Goal: Transaction & Acquisition: Purchase product/service

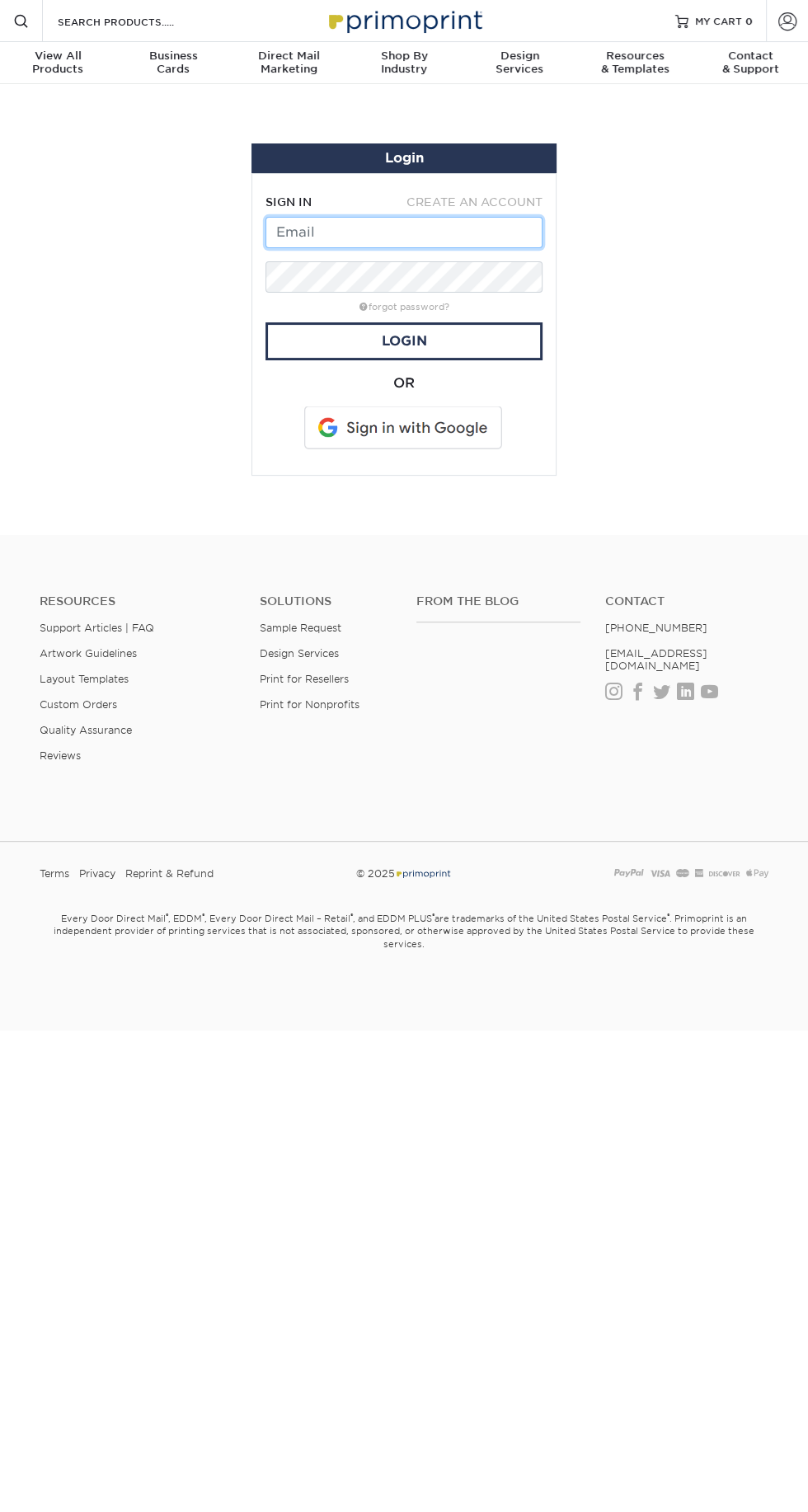
click at [429, 232] on input "text" at bounding box center [404, 232] width 277 height 31
type input "Admin@superior-heatingandair.com"
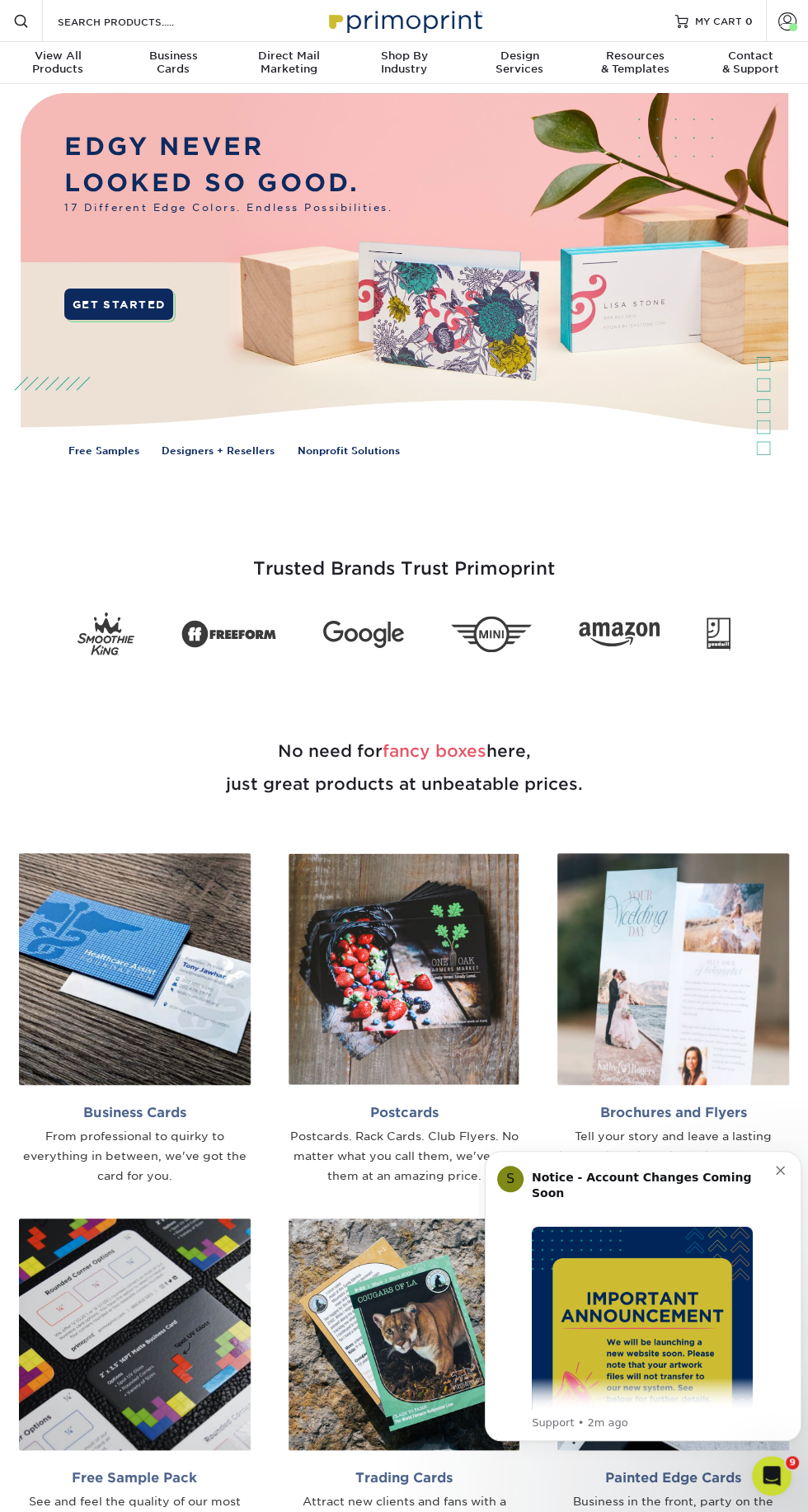
click at [778, 18] on span at bounding box center [787, 21] width 18 height 18
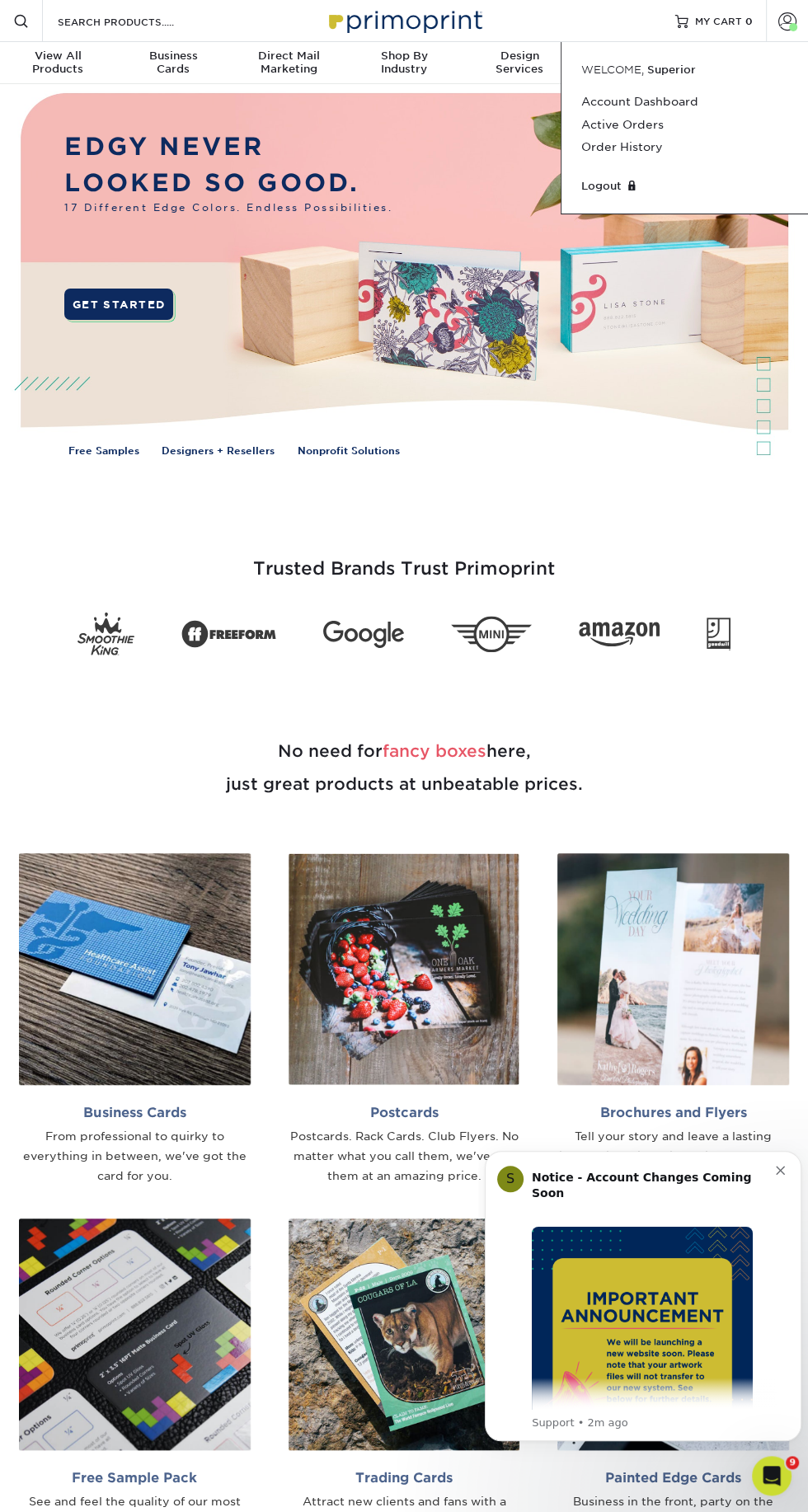
click at [657, 144] on link "Order History" at bounding box center [685, 147] width 207 height 22
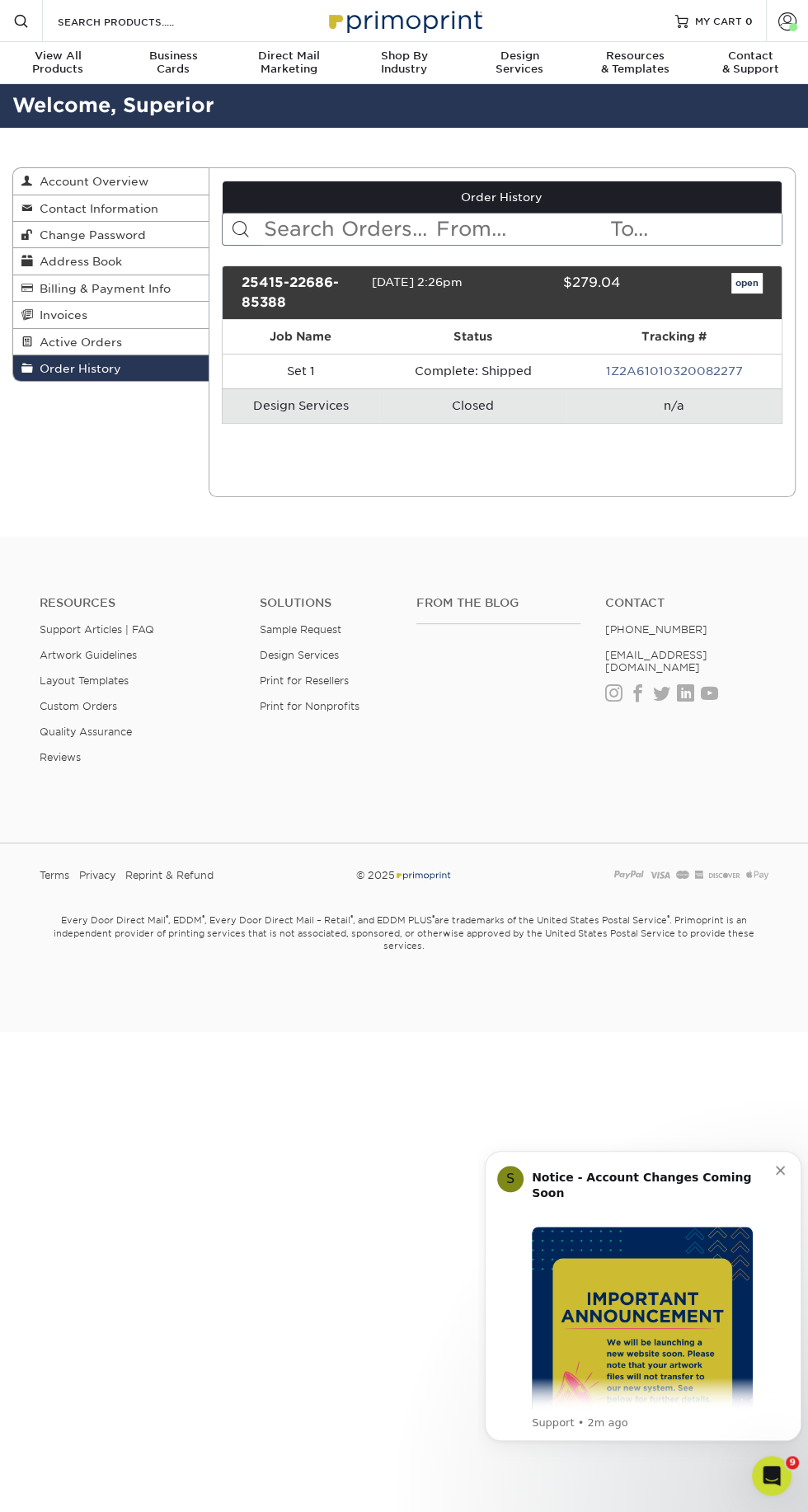
click at [796, 21] on span at bounding box center [787, 21] width 18 height 18
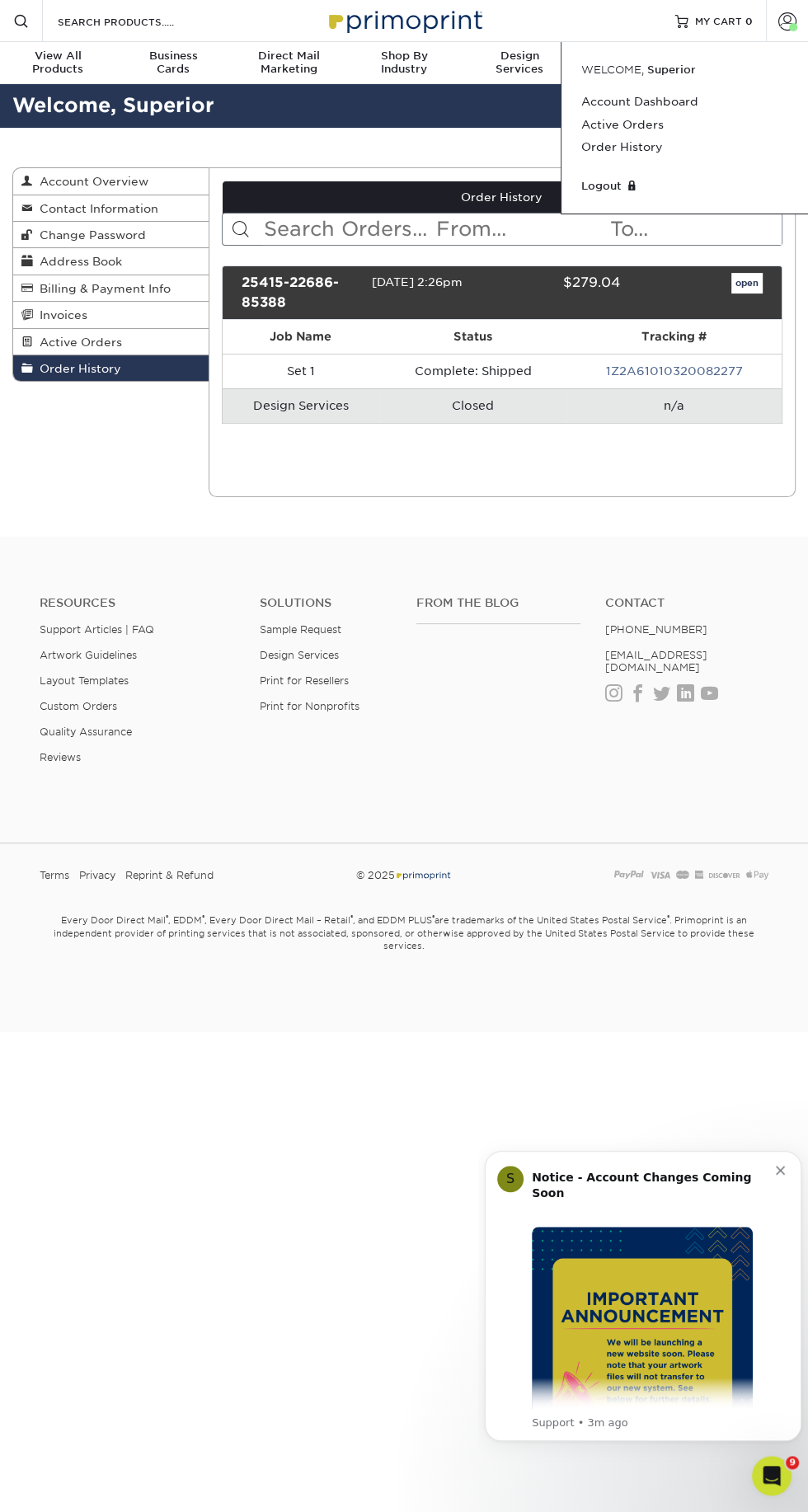
click at [348, 376] on td "Set 1" at bounding box center [302, 371] width 157 height 35
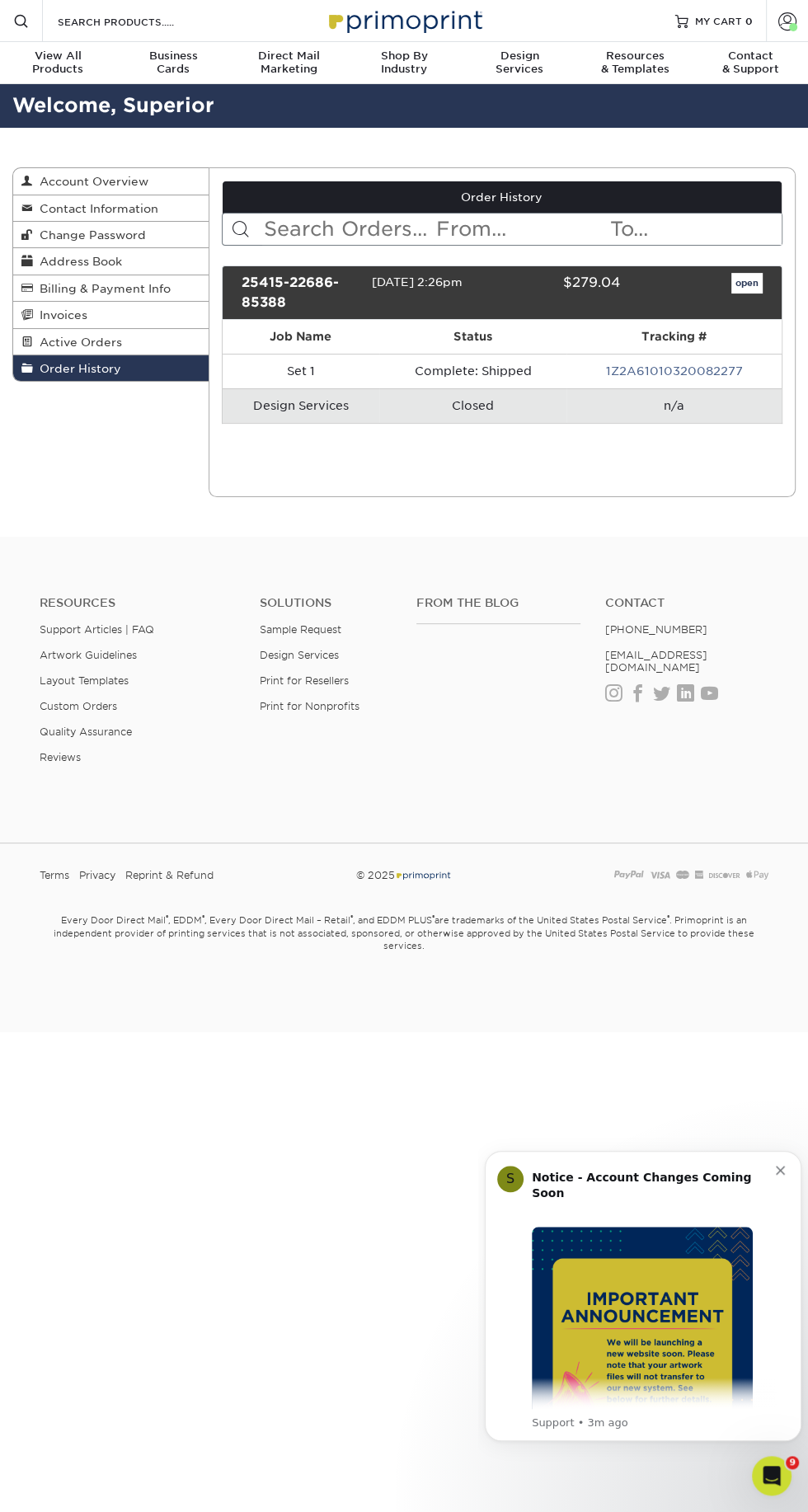
click at [797, 23] on link "Account" at bounding box center [787, 21] width 42 height 42
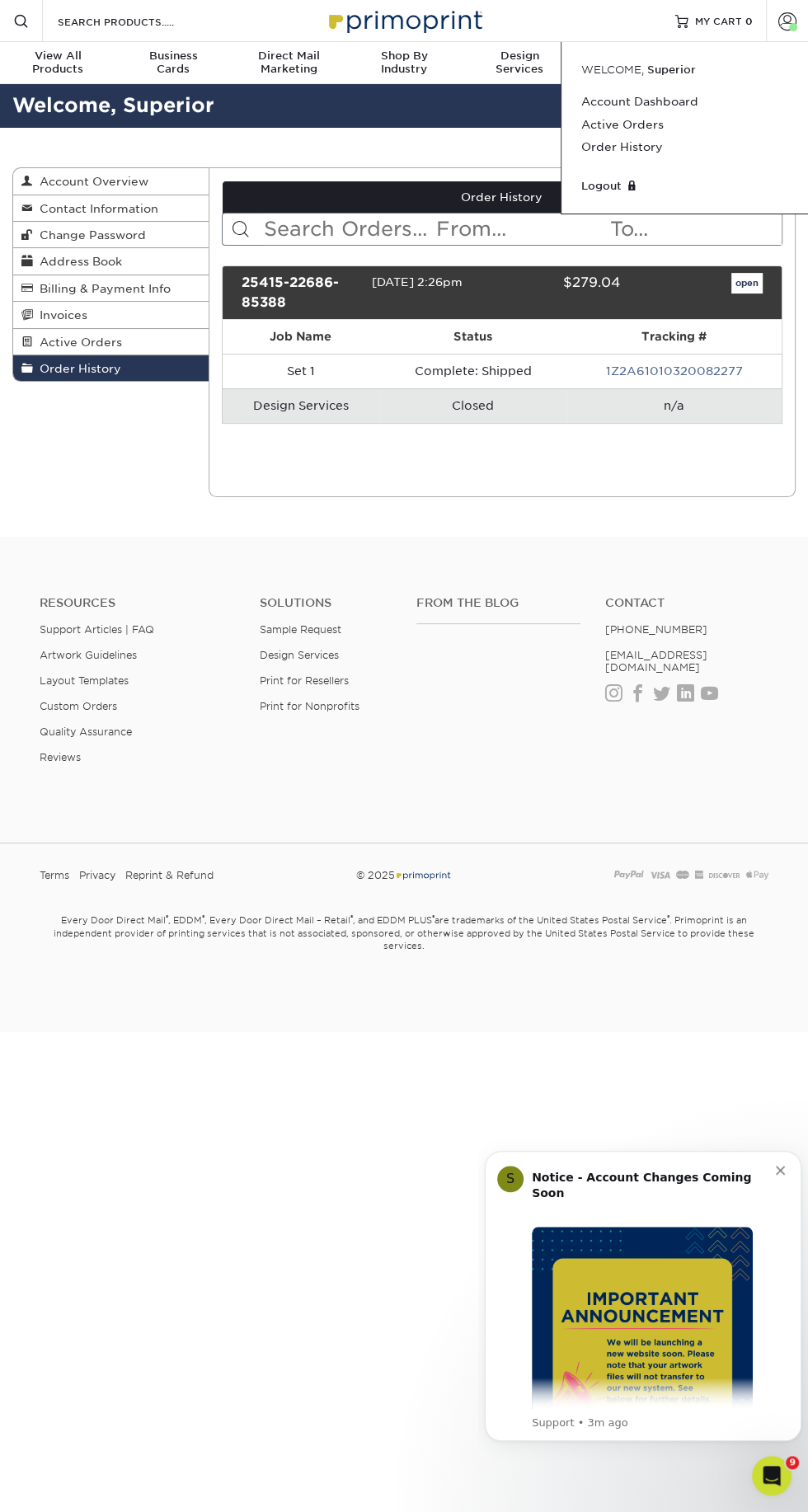
click at [696, 107] on link "Account Dashboard" at bounding box center [685, 102] width 207 height 22
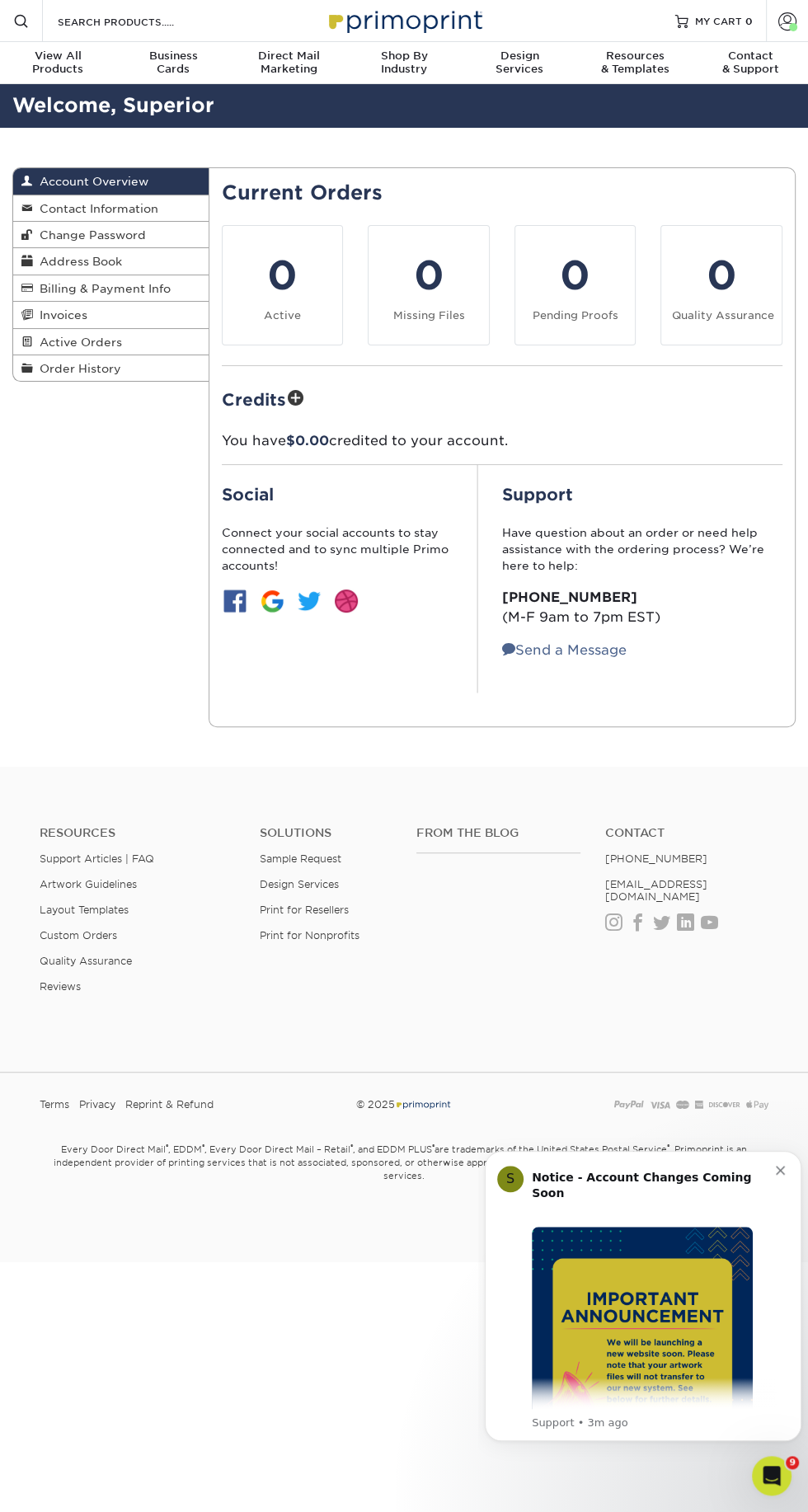
click at [113, 366] on span "Order History" at bounding box center [77, 368] width 89 height 13
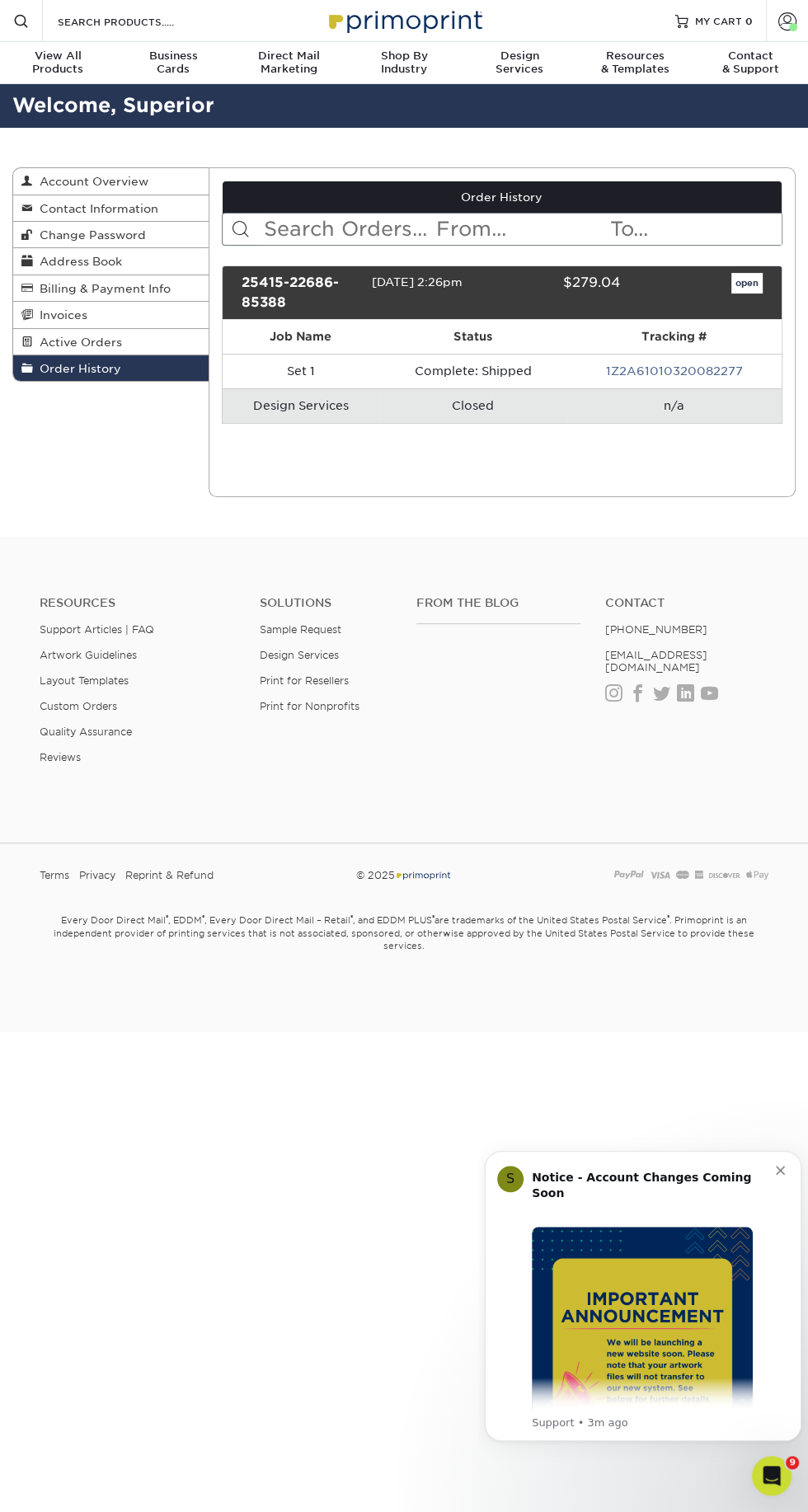
click at [325, 360] on td "Set 1" at bounding box center [302, 371] width 157 height 35
click at [746, 281] on link "open" at bounding box center [746, 284] width 31 height 22
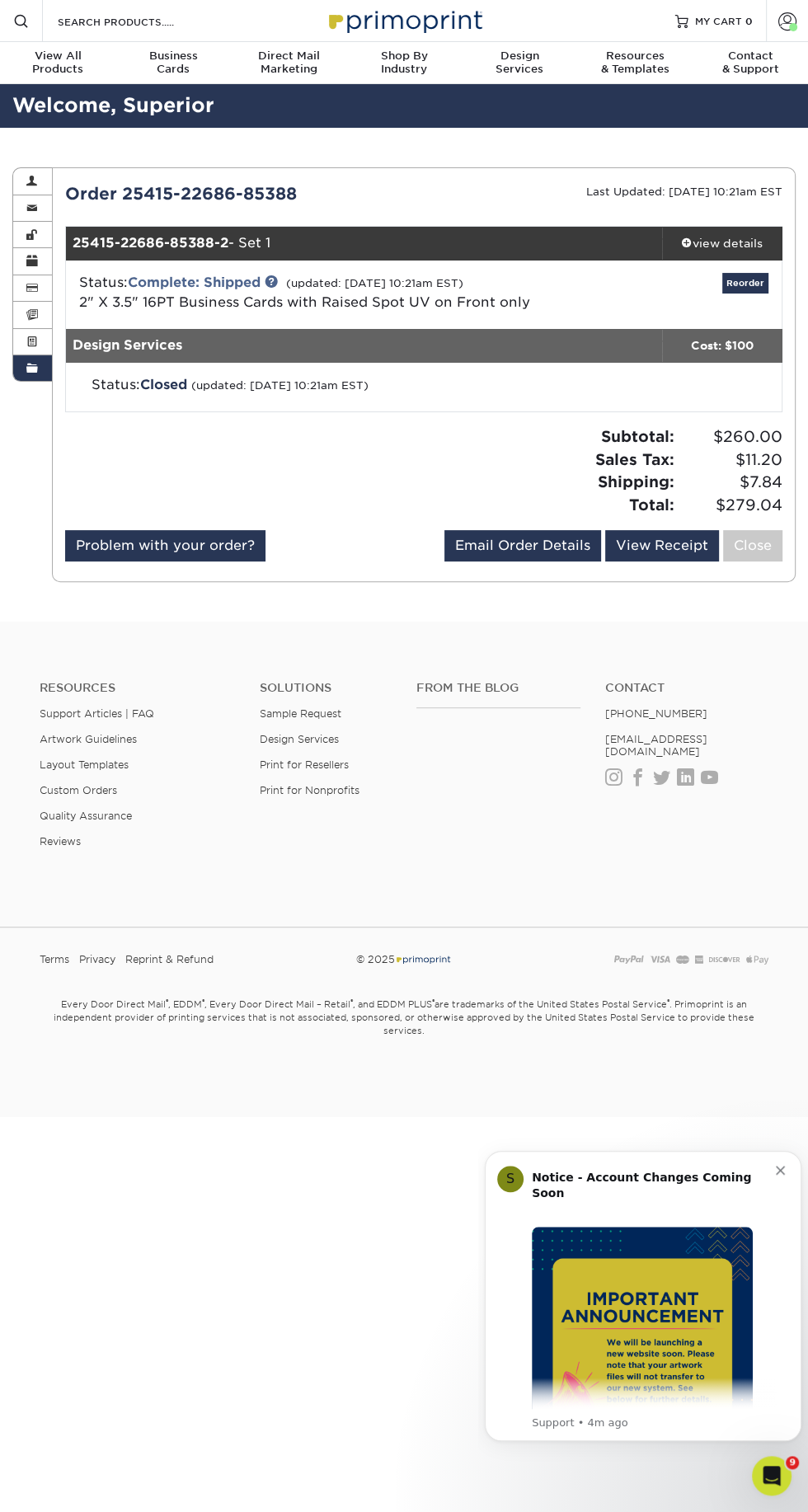
click at [496, 302] on link "2" X 3.5" 16PT Business Cards with Raised Spot UV on Front only" at bounding box center [304, 303] width 451 height 16
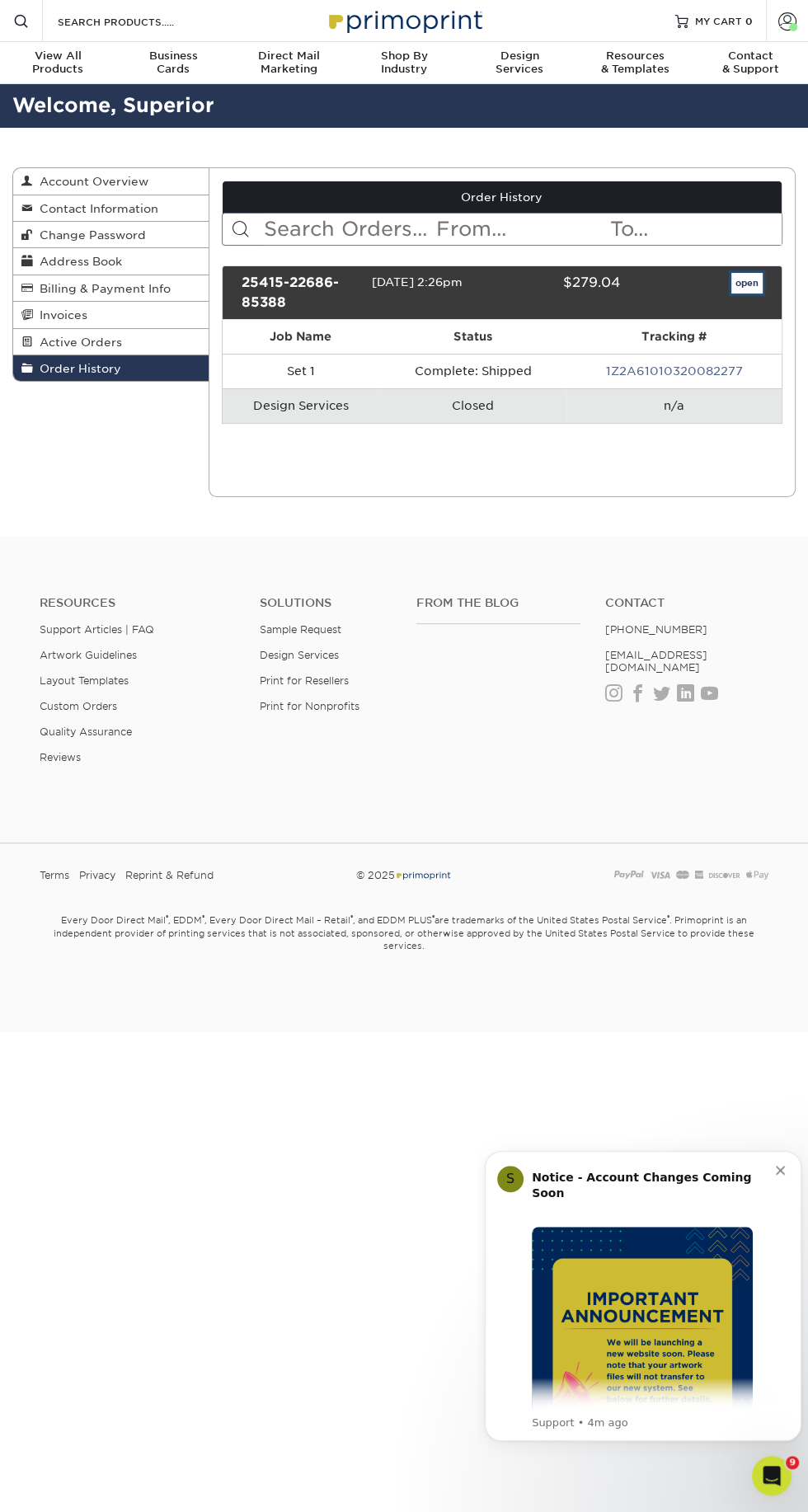
click at [737, 279] on link "open" at bounding box center [746, 284] width 31 height 22
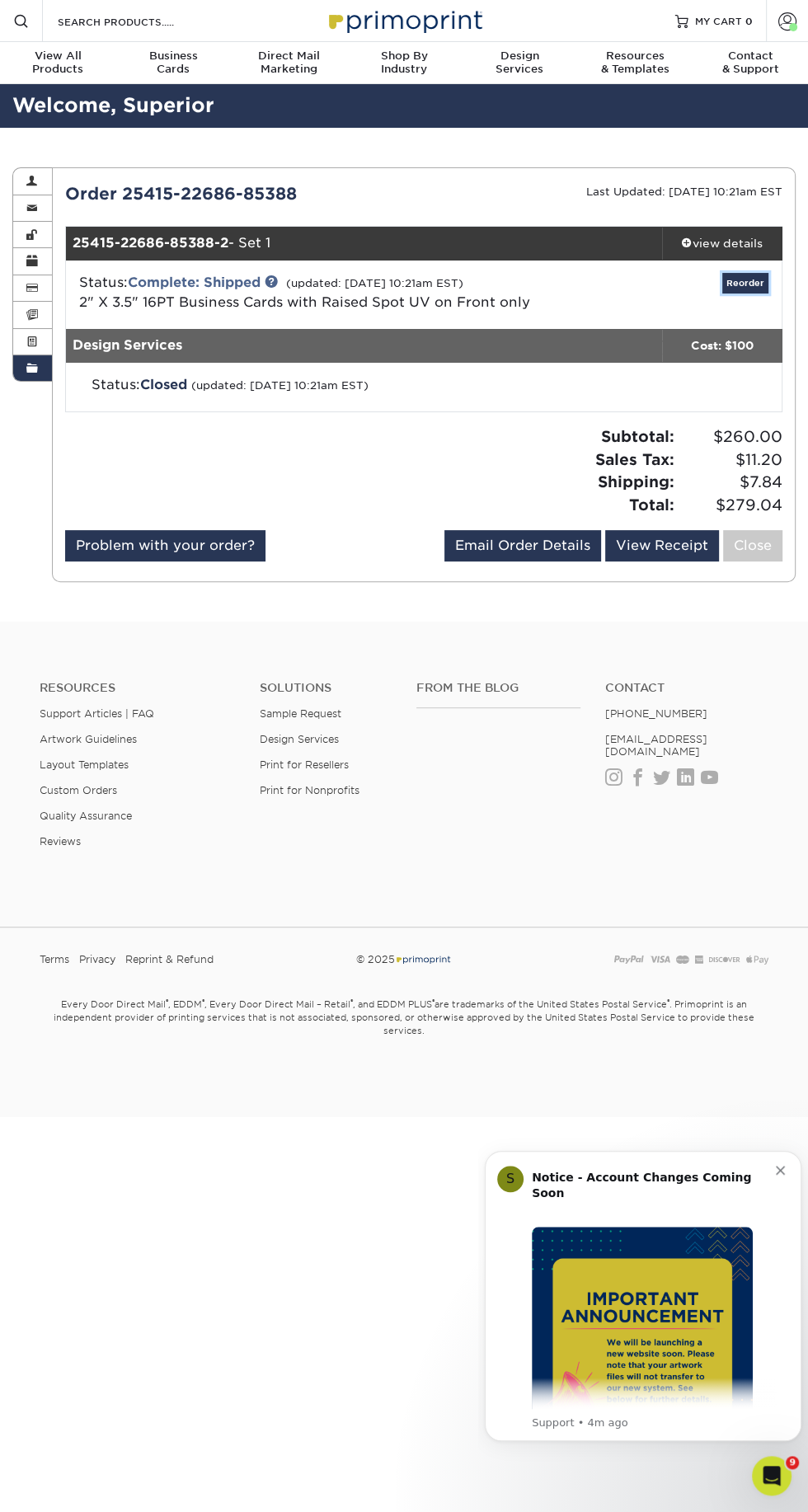
click at [745, 288] on link "Reorder" at bounding box center [745, 283] width 46 height 21
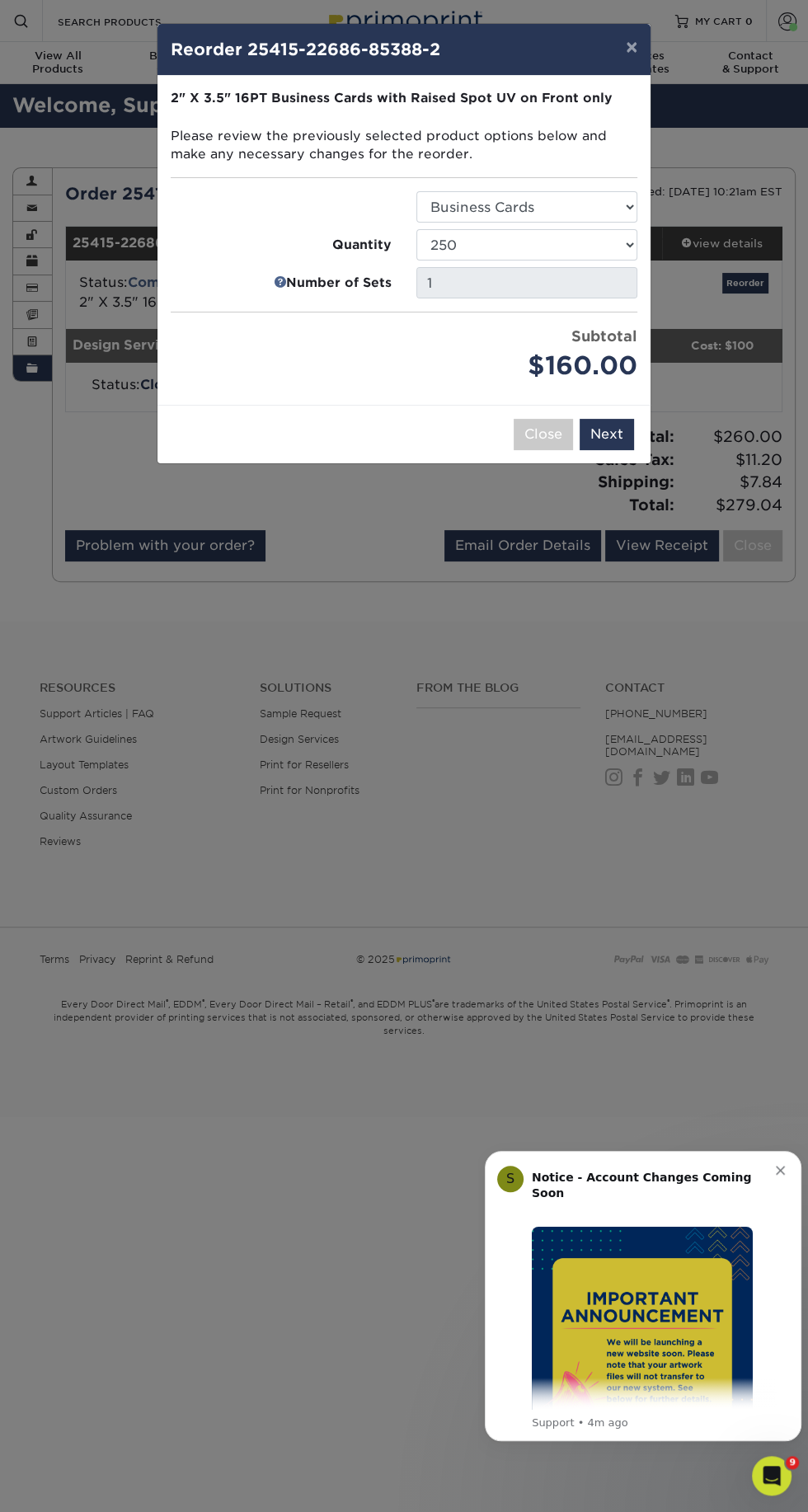
click at [791, 1144] on body "S Notice - Account Changes Coming Soon ​ Past Order Files Will Not Transfer: Wh…" at bounding box center [644, 1296] width 317 height 328
click at [576, 232] on select "100 250 500" at bounding box center [527, 244] width 221 height 31
select select "f593fda3-2d5c-4b9e-9c2c-6197b899ae74"
click at [416, 229] on select "100 250 500" at bounding box center [527, 244] width 221 height 31
click at [606, 260] on select "100 250 500" at bounding box center [527, 244] width 221 height 31
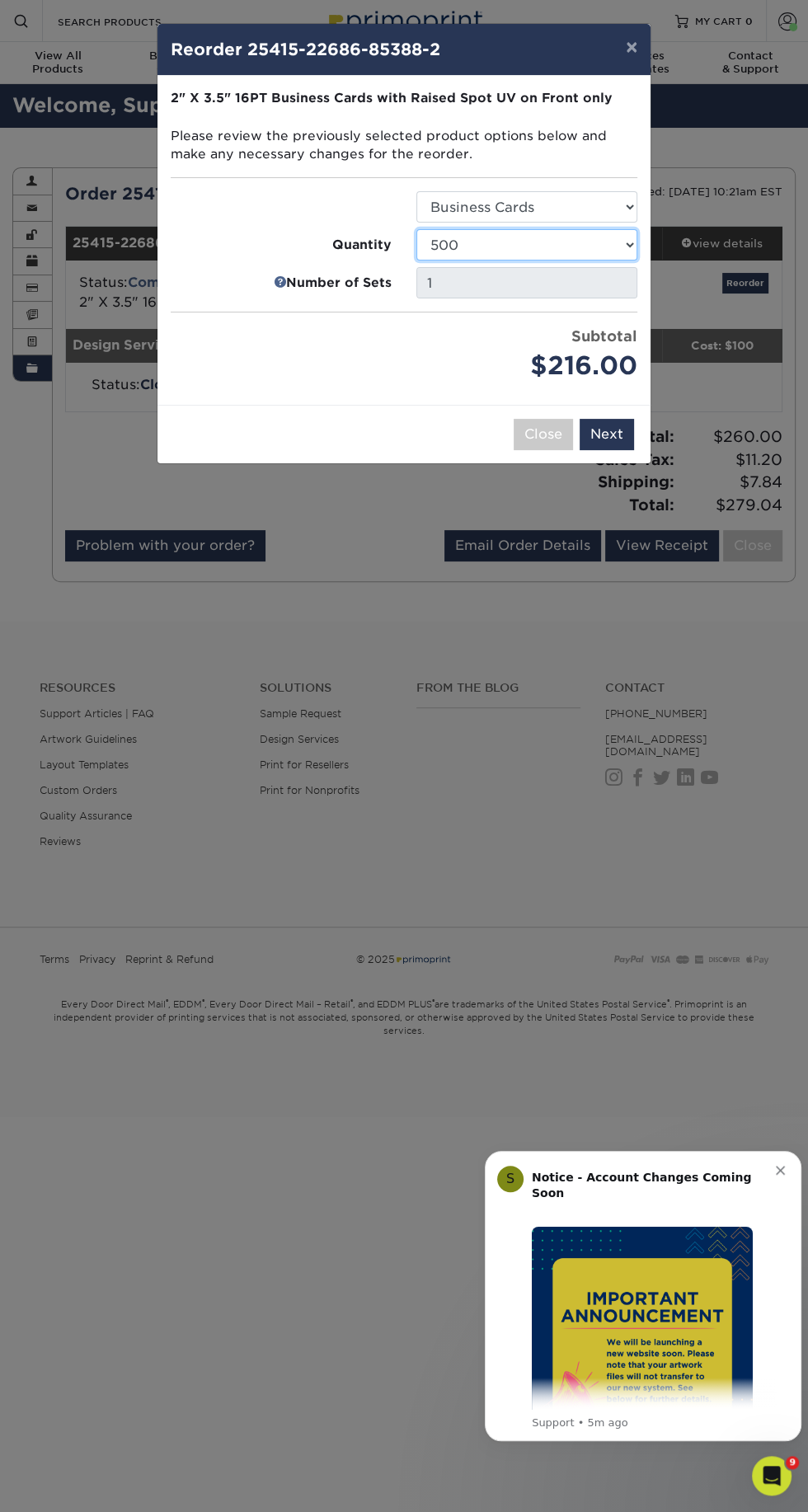
click at [416, 229] on select "100 250 500" at bounding box center [527, 244] width 221 height 31
click at [619, 433] on button "Next" at bounding box center [607, 434] width 55 height 31
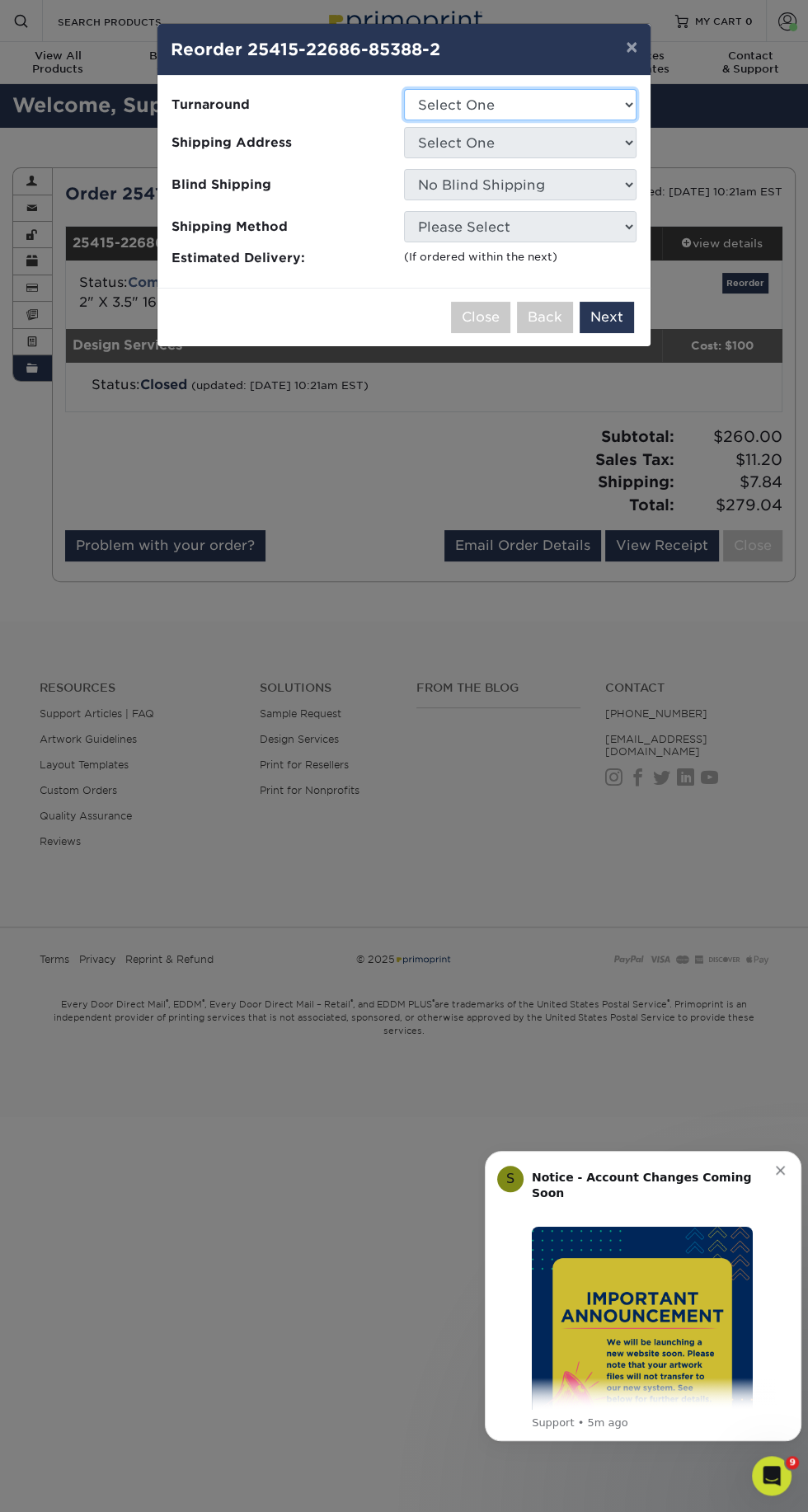
click at [558, 110] on select "Select One 2-4 Business Days" at bounding box center [520, 104] width 232 height 31
select select "028e9ad4-f42b-42cd-b8a3-fa699623ed4c"
click at [404, 89] on select "Select One 2-4 Business Days" at bounding box center [520, 104] width 232 height 31
click at [567, 148] on select "Select One Josh House" at bounding box center [520, 141] width 232 height 31
select select "281065"
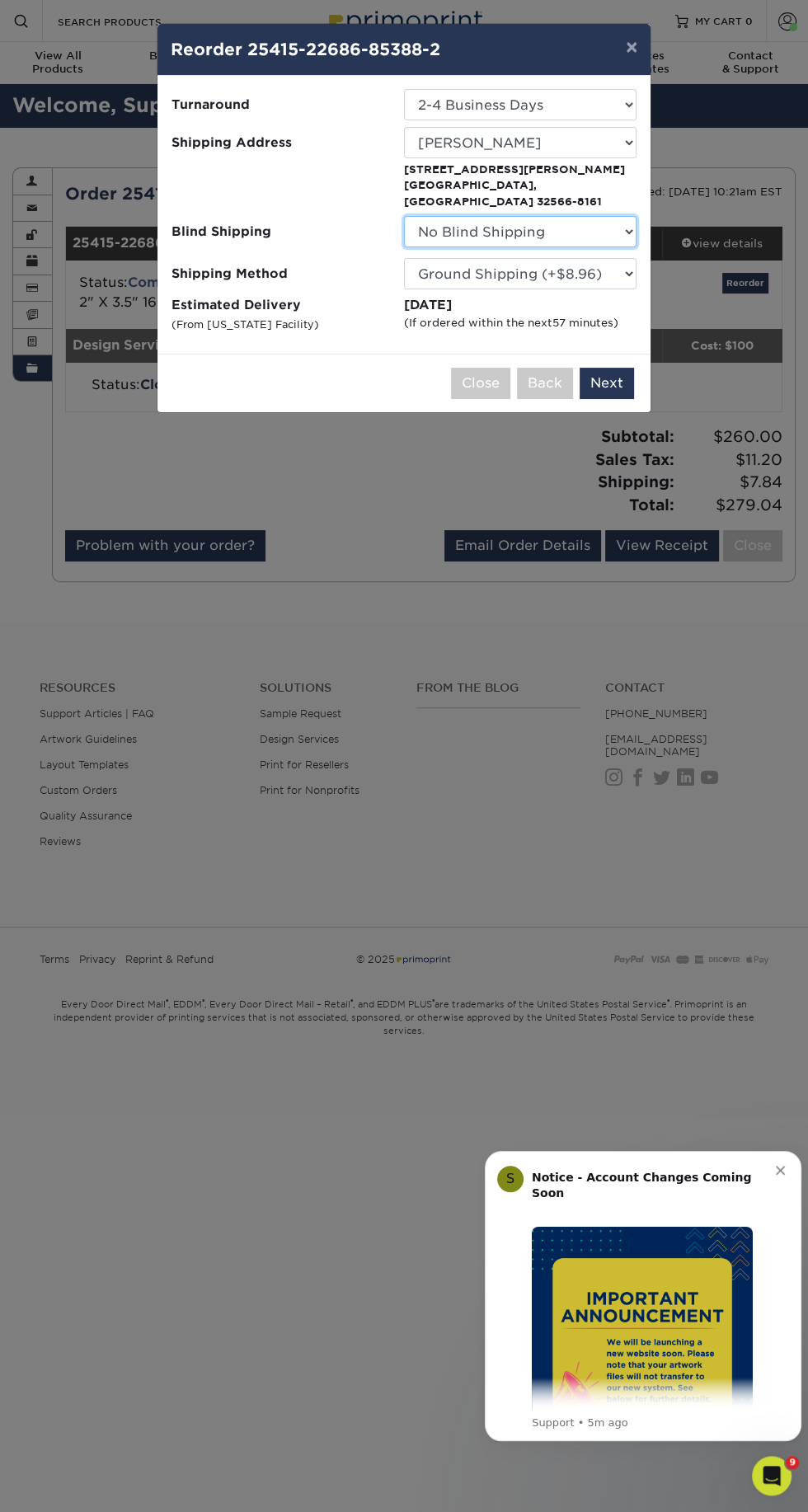
click at [616, 216] on select "No Blind Shipping Josh House" at bounding box center [520, 231] width 232 height 31
click at [607, 368] on button "Next" at bounding box center [607, 382] width 55 height 31
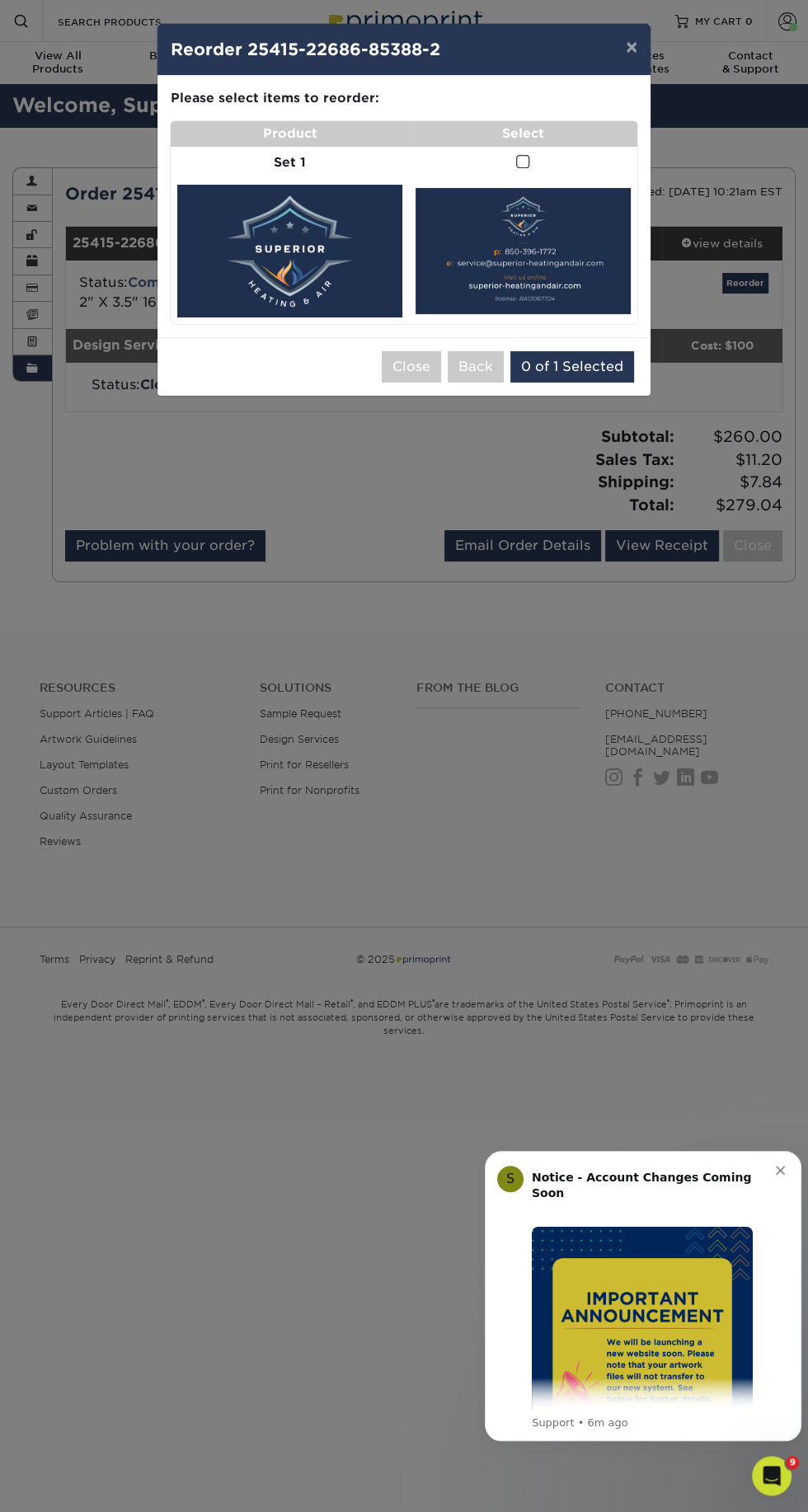
click at [523, 157] on span at bounding box center [523, 162] width 14 height 16
click at [0, 0] on input "checkbox" at bounding box center [0, 0] width 0 height 0
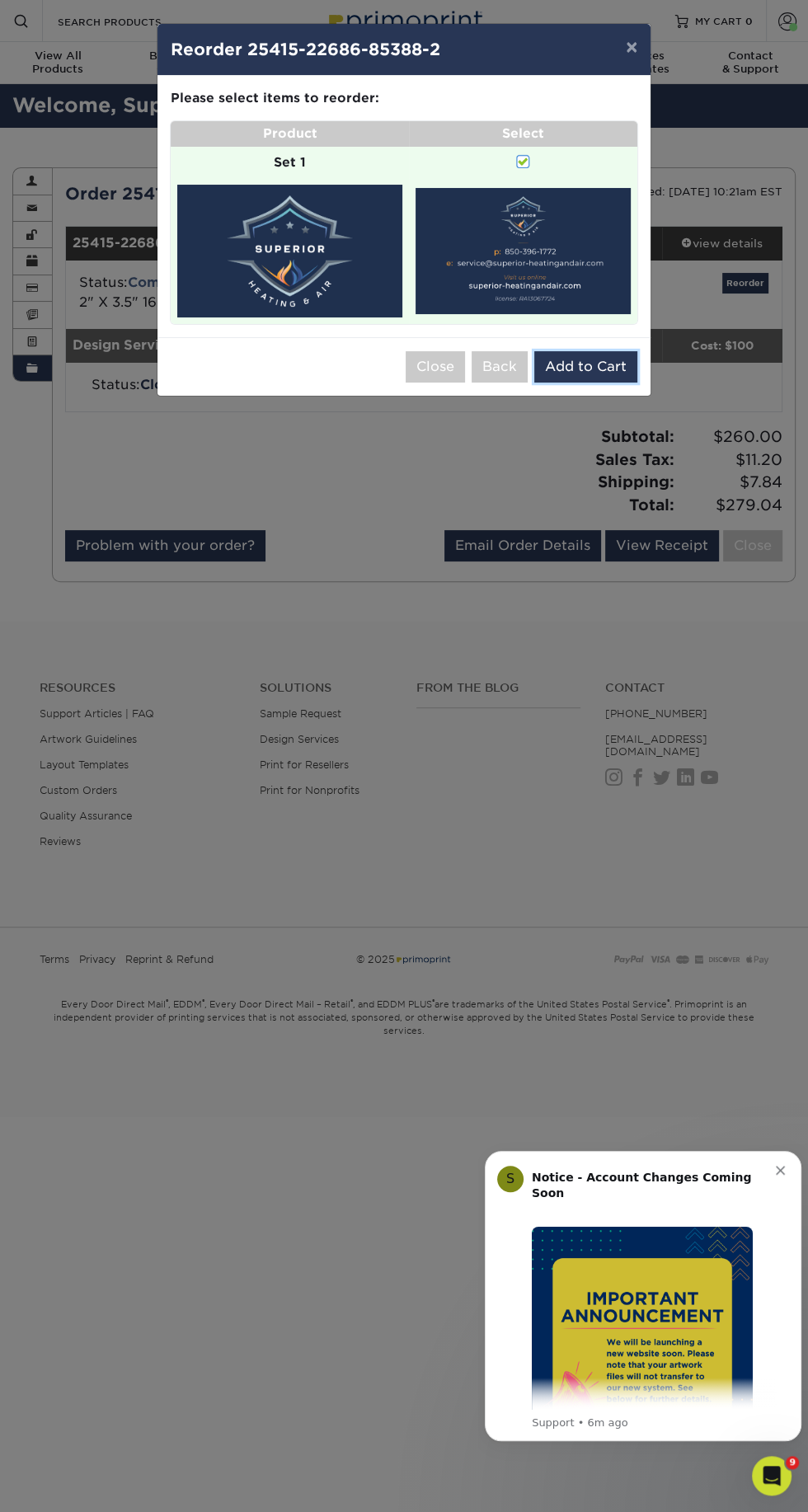
click at [610, 361] on button "Add to Cart" at bounding box center [585, 367] width 103 height 31
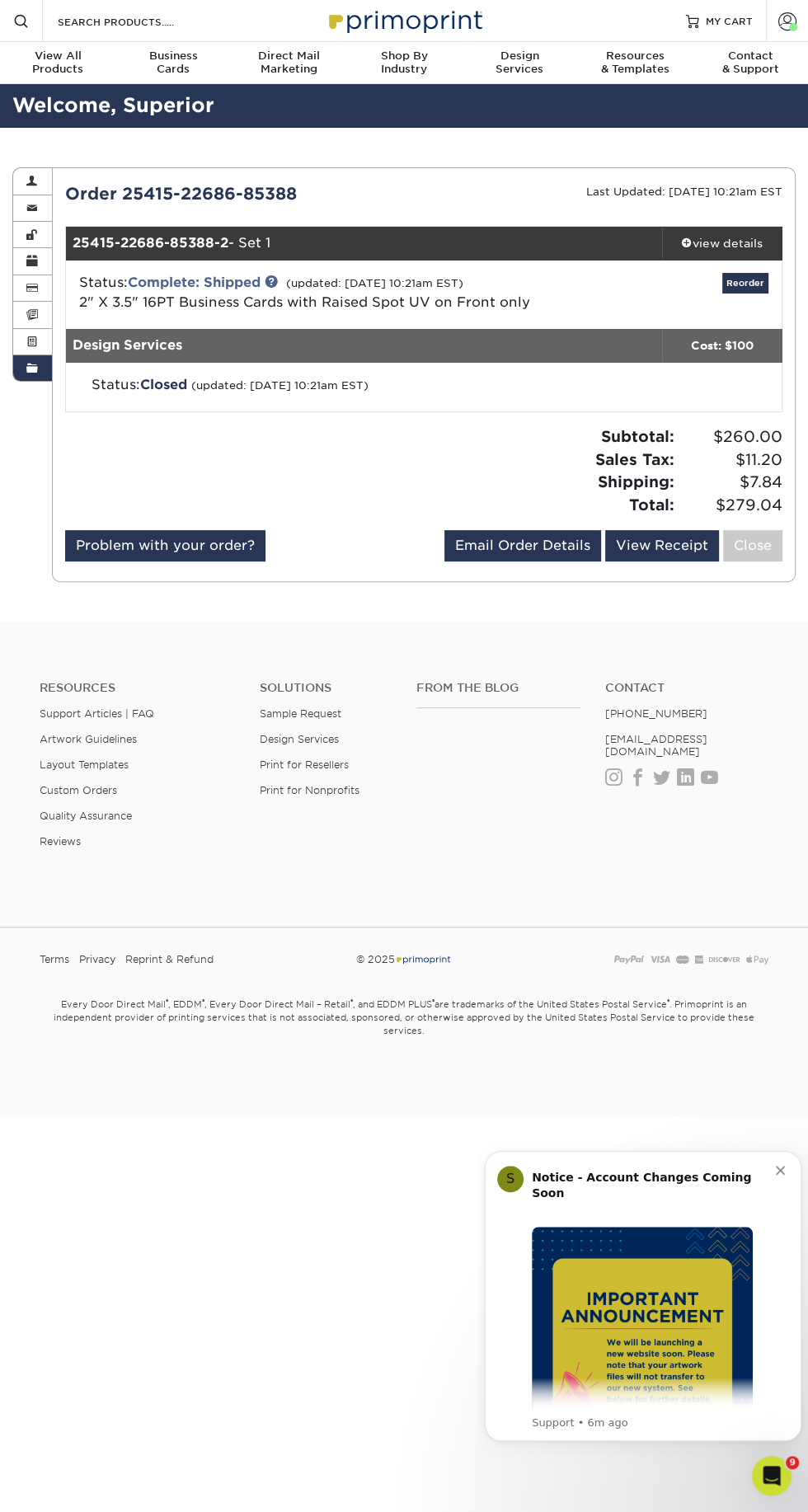
click at [715, 27] on span "MY CART" at bounding box center [729, 21] width 47 height 14
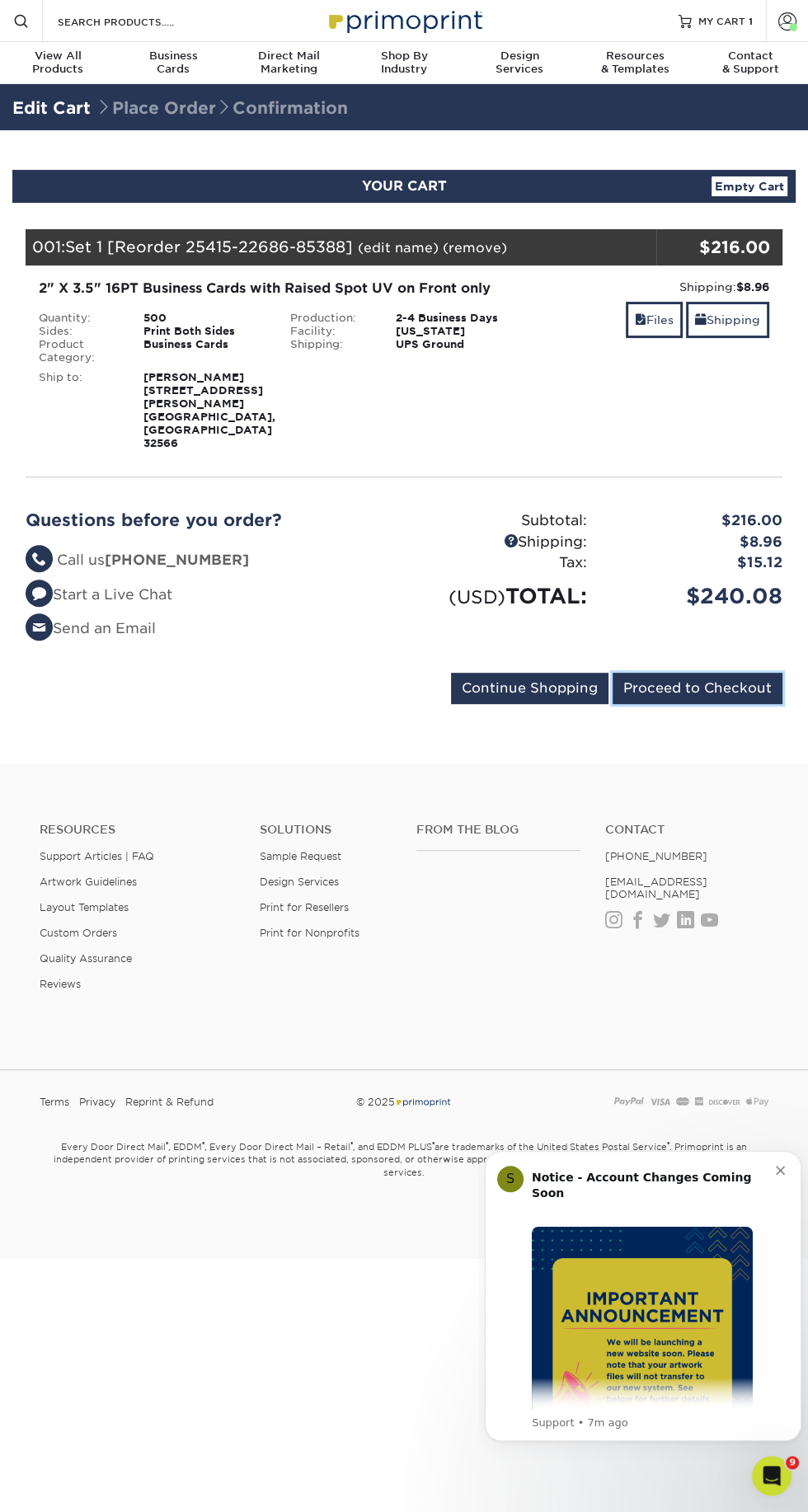
click at [709, 672] on input "Proceed to Checkout" at bounding box center [697, 687] width 170 height 31
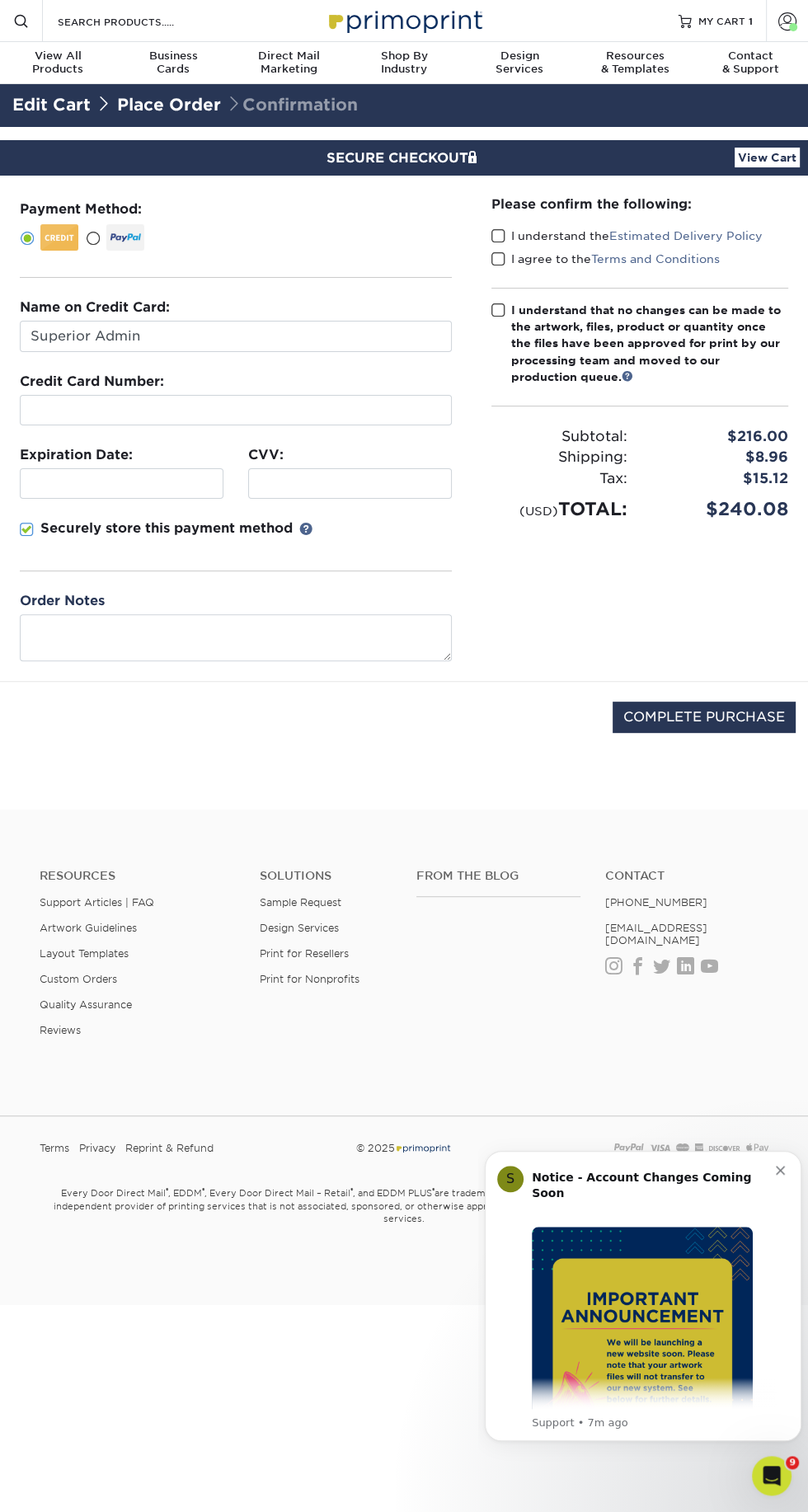
click at [497, 235] on span at bounding box center [498, 236] width 14 height 16
click at [0, 0] on input "I understand the Estimated Delivery Policy" at bounding box center [0, 0] width 0 height 0
click at [492, 257] on span at bounding box center [498, 259] width 14 height 16
click at [0, 0] on input "I agree to the Terms and Conditions" at bounding box center [0, 0] width 0 height 0
click at [497, 309] on span at bounding box center [498, 311] width 14 height 16
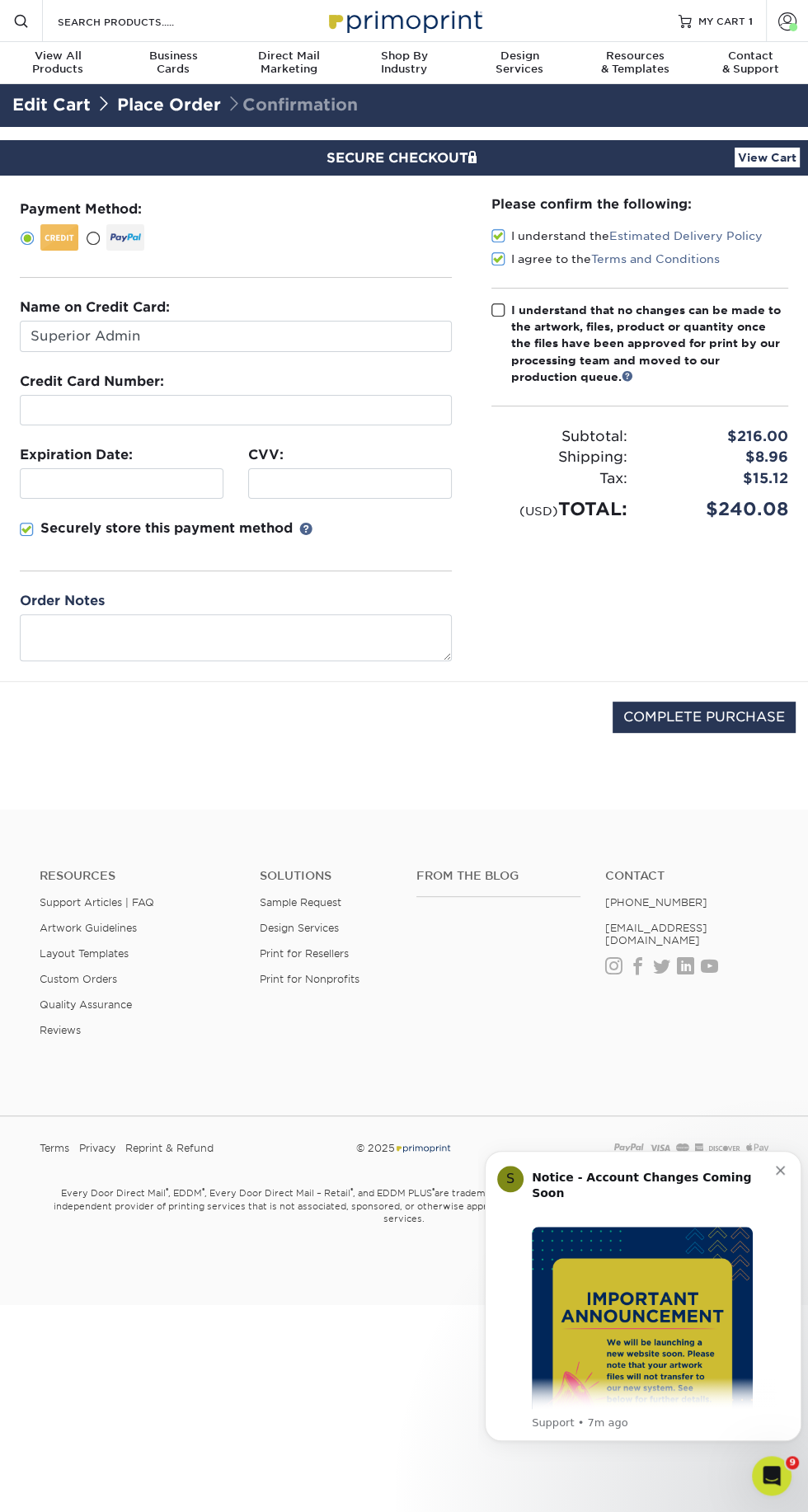
click at [0, 0] on input "I understand that no changes can be made to the artwork, files, product or quan…" at bounding box center [0, 0] width 0 height 0
click at [230, 334] on input "Superior Admin" at bounding box center [236, 336] width 432 height 31
type input "S"
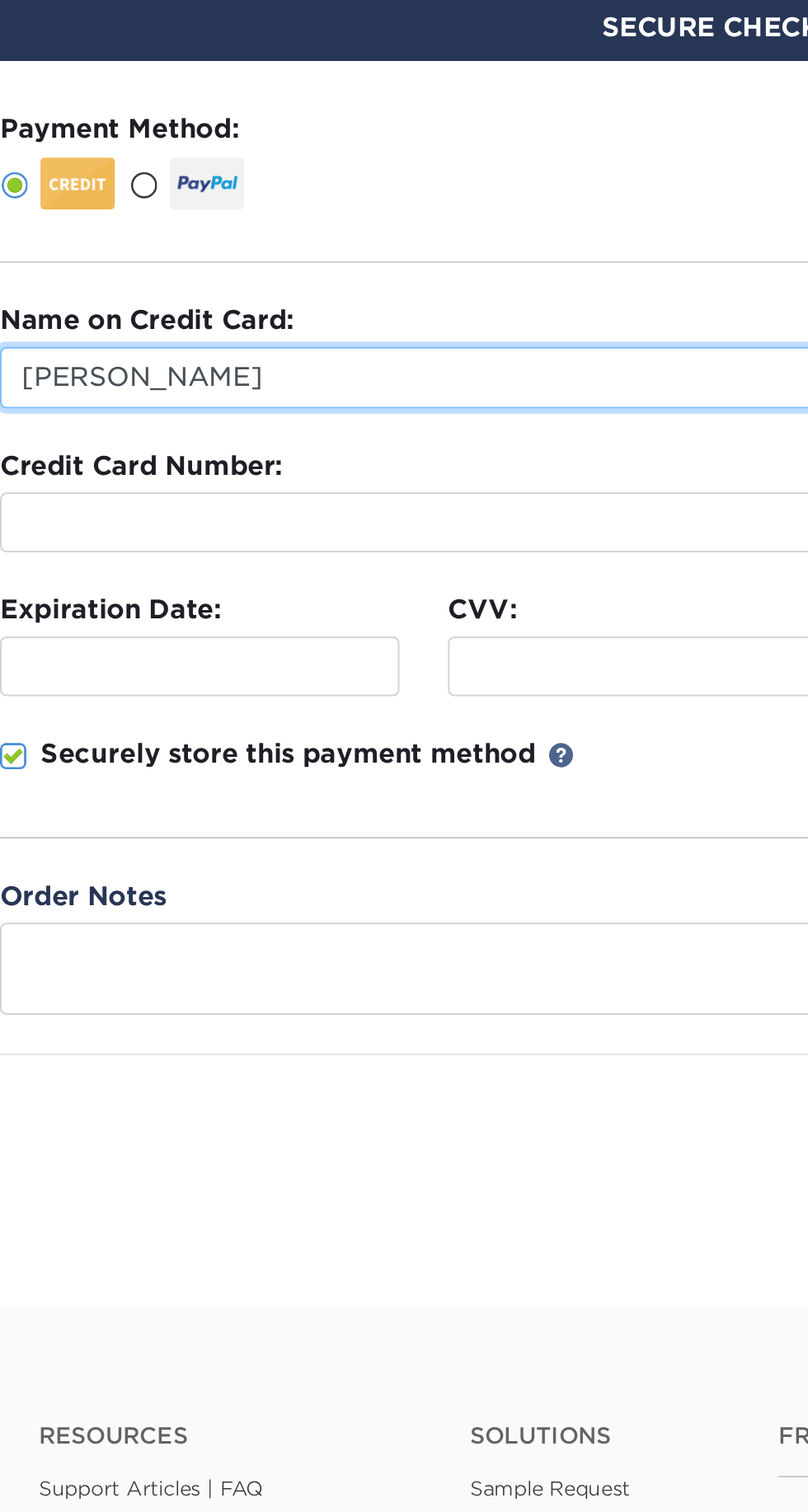
type input "[PERSON_NAME]"
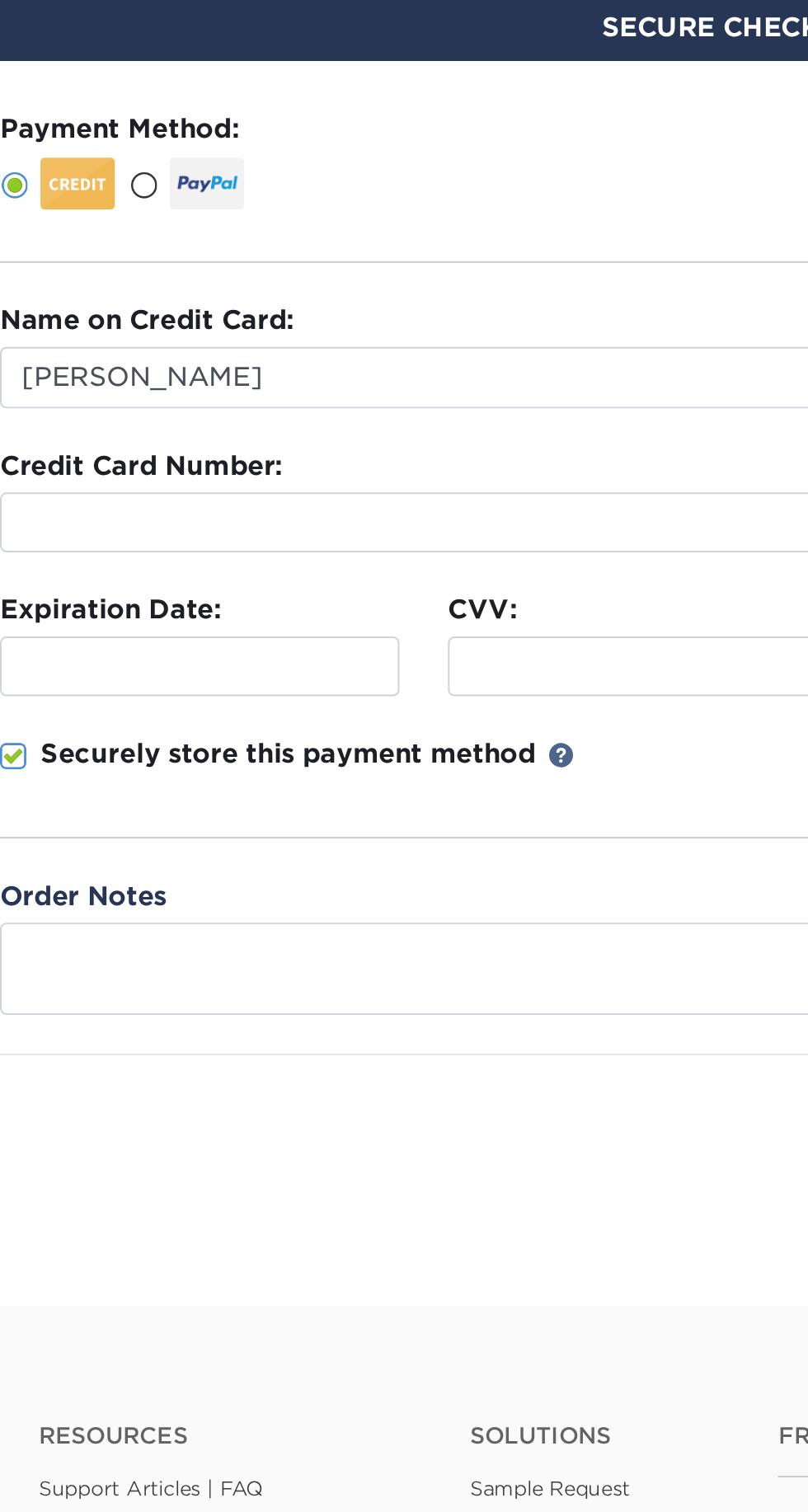
click at [195, 408] on iframe at bounding box center [235, 410] width 417 height 16
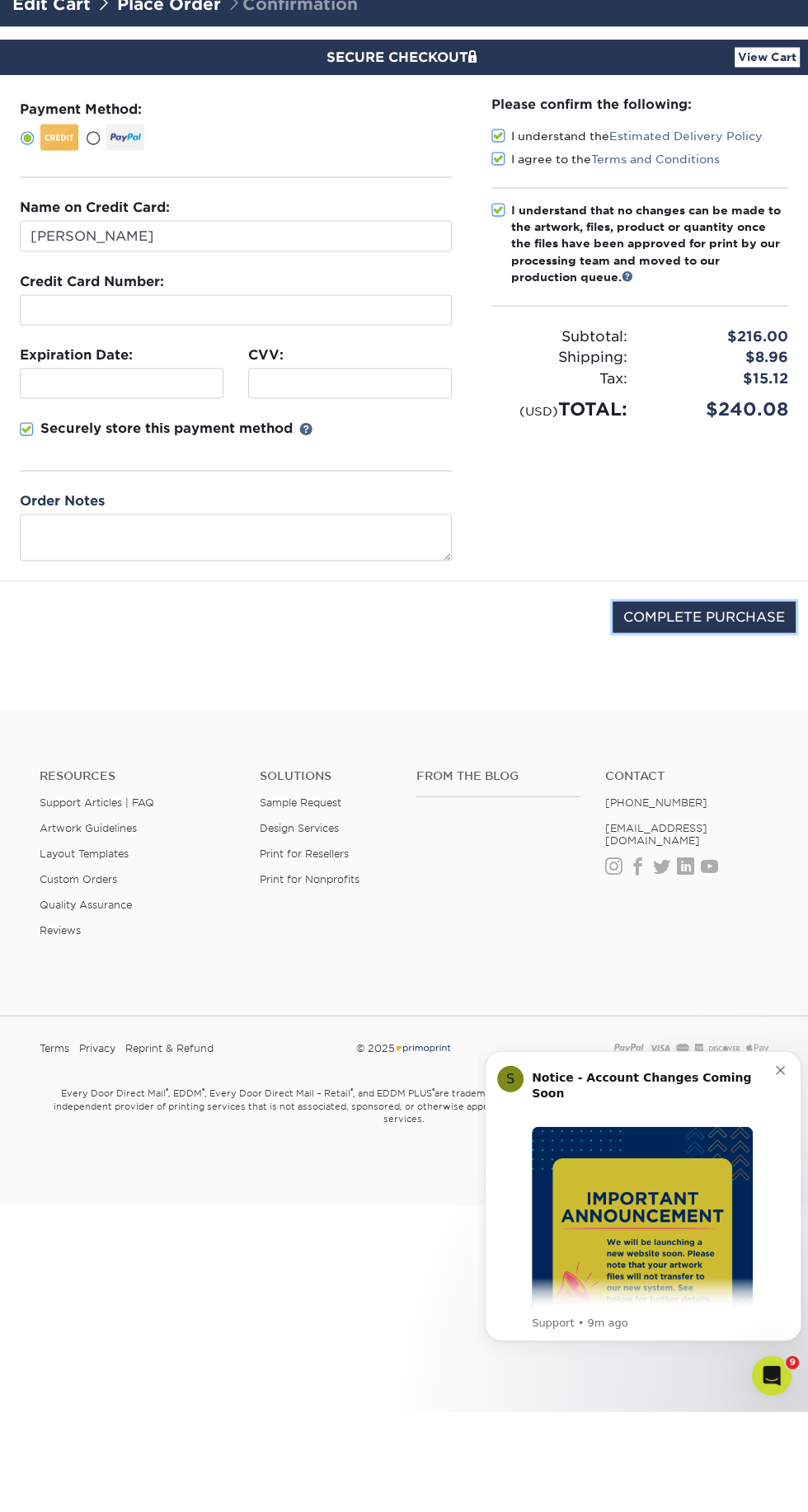
click at [733, 708] on input "COMPLETE PURCHASE" at bounding box center [704, 716] width 183 height 31
type input "PROCESSING, PLEASE WAIT..."
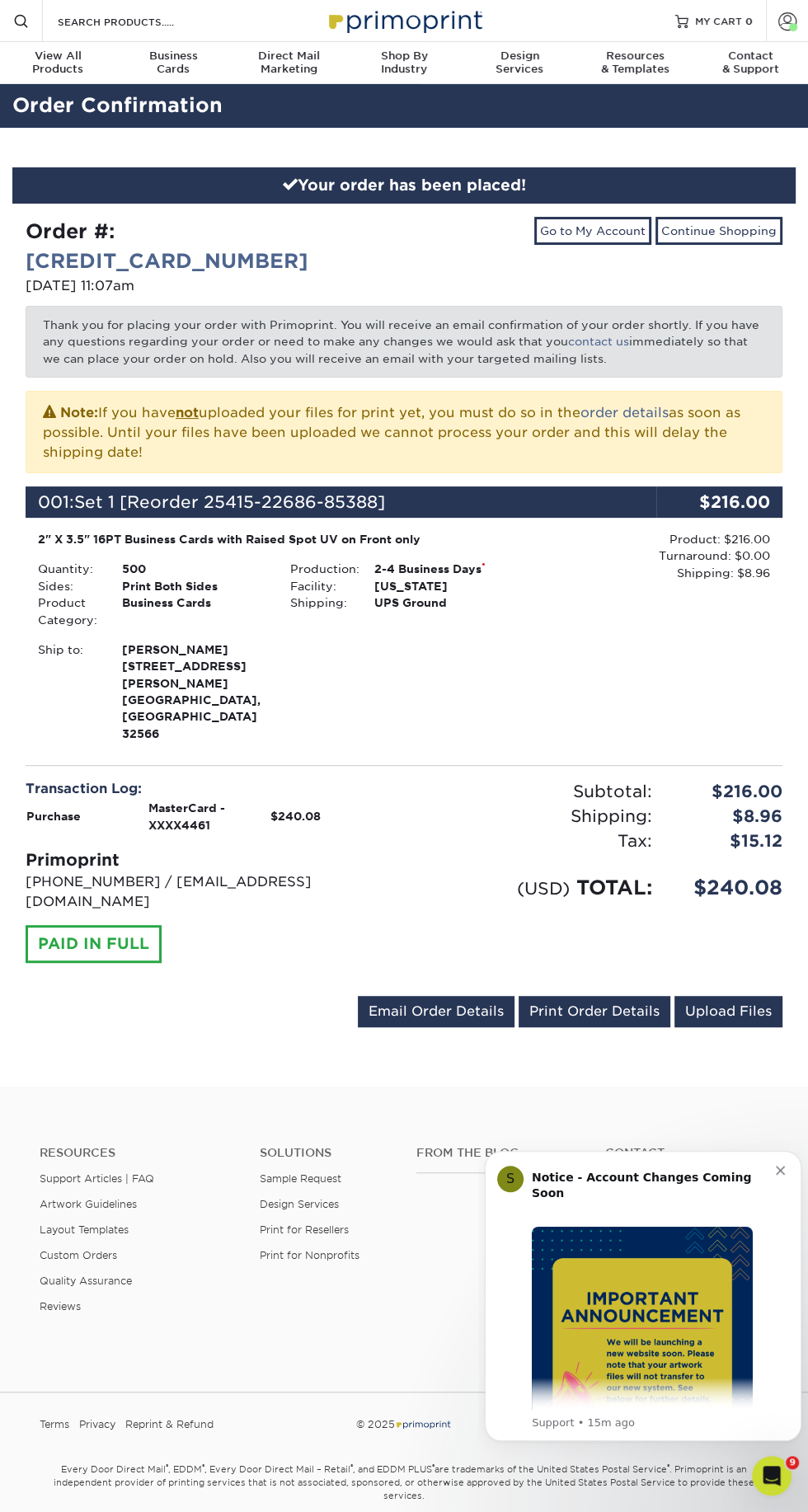
click at [779, 16] on span at bounding box center [787, 21] width 18 height 18
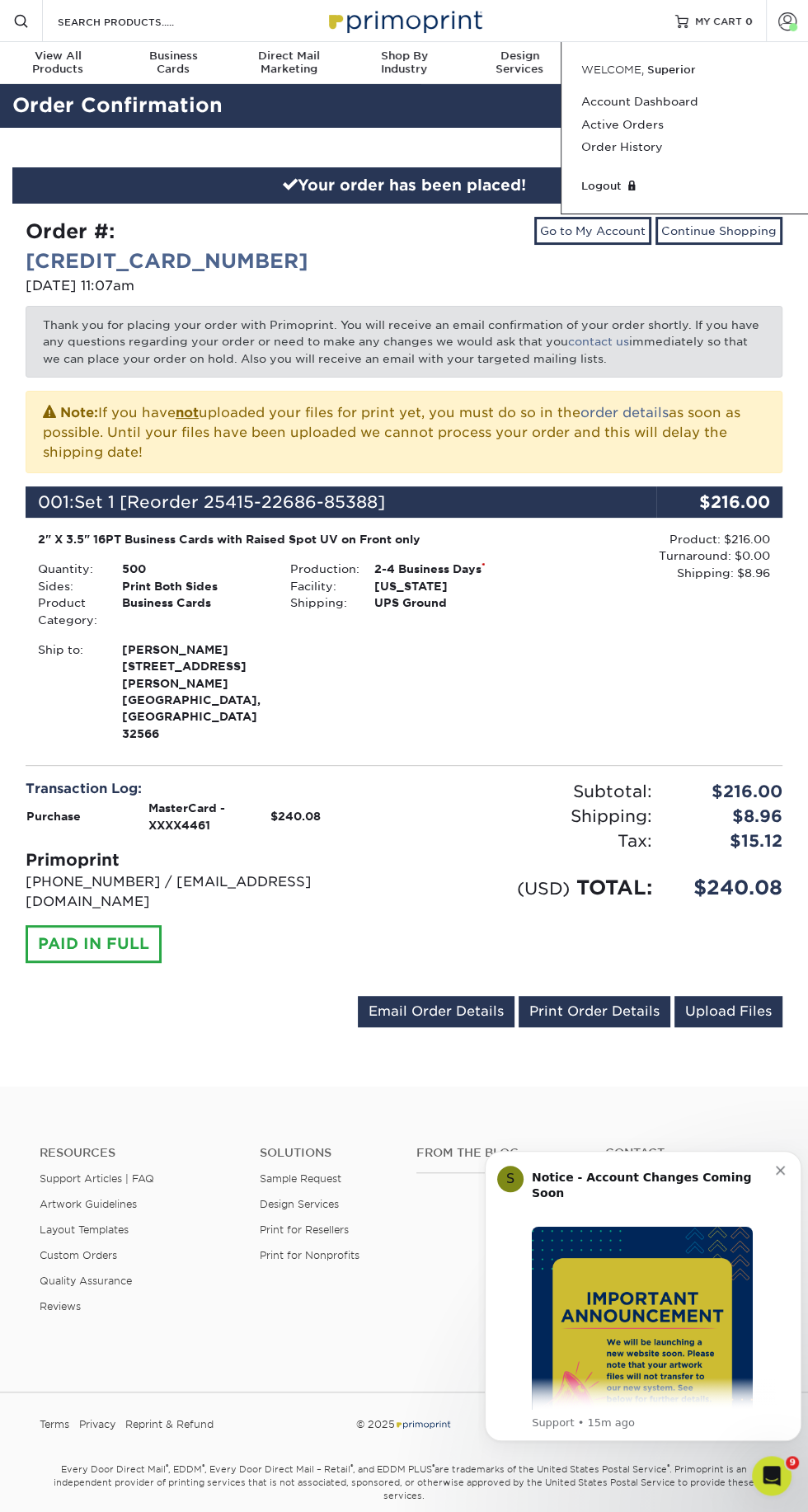
click at [622, 178] on link "Logout" at bounding box center [685, 186] width 207 height 16
